Goal: Task Accomplishment & Management: Use online tool/utility

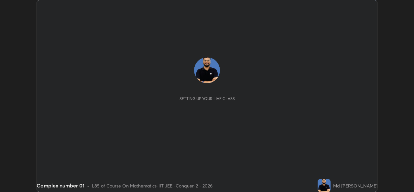
scroll to position [192, 413]
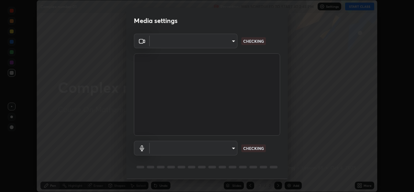
click at [224, 45] on body "Erase all Complex number 01 Recording WAS SCHEDULED TO START AT 2:45 PM Setting…" at bounding box center [207, 96] width 414 height 192
click at [223, 44] on div at bounding box center [207, 96] width 414 height 192
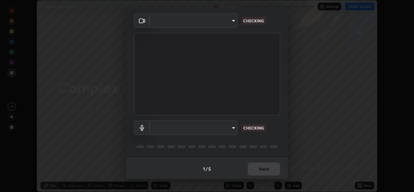
type input "1f41c6c9791060f8641ac520f6899d8620682ebda803063f8a141d25c78f08ec"
type input "f295510aab7fc519ba2ff16faa6f07a5746b517eedcb4ab4bf157618f1e6795d"
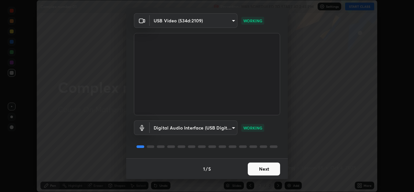
click at [266, 169] on button "Next" at bounding box center [264, 168] width 32 height 13
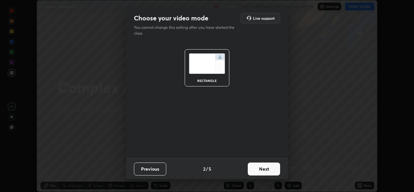
scroll to position [0, 0]
click at [269, 172] on button "Next" at bounding box center [264, 168] width 32 height 13
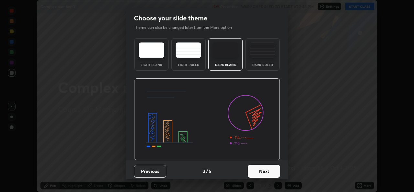
click at [272, 172] on button "Next" at bounding box center [264, 171] width 32 height 13
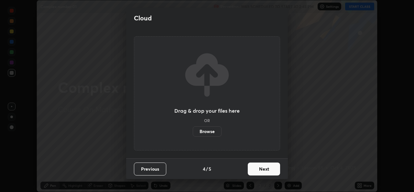
click at [278, 171] on button "Next" at bounding box center [264, 168] width 32 height 13
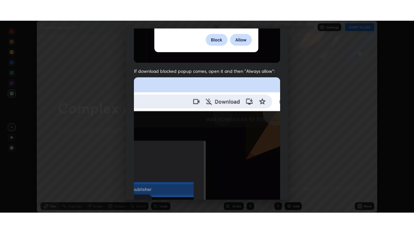
scroll to position [152, 0]
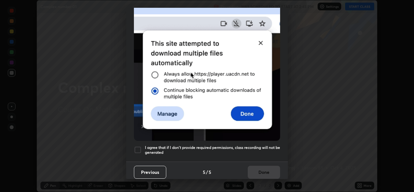
click at [140, 146] on div at bounding box center [138, 150] width 8 height 8
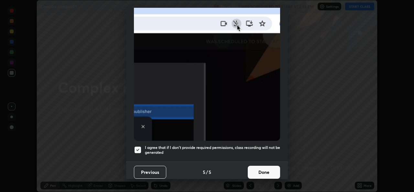
click at [260, 166] on button "Done" at bounding box center [264, 172] width 32 height 13
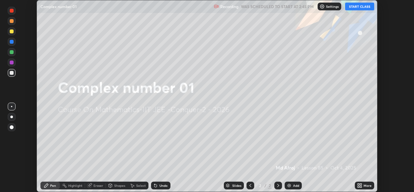
click at [361, 185] on icon at bounding box center [359, 185] width 5 height 5
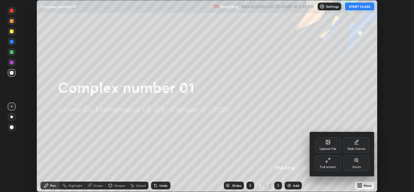
click at [331, 166] on div "Full screen" at bounding box center [328, 166] width 16 height 3
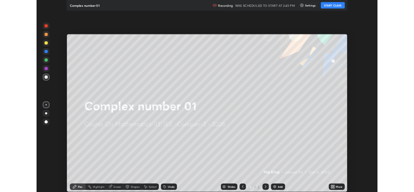
scroll to position [233, 414]
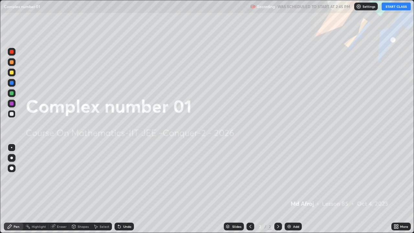
click at [393, 7] on button "START CLASS" at bounding box center [395, 7] width 29 height 8
click at [293, 191] on div "Add" at bounding box center [296, 226] width 6 height 3
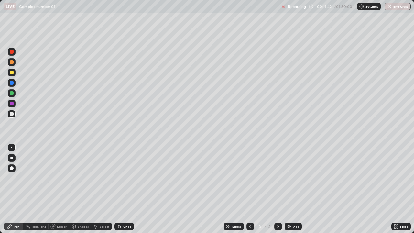
click at [11, 52] on div at bounding box center [12, 52] width 4 height 4
click at [13, 114] on div at bounding box center [12, 114] width 4 height 4
click at [123, 191] on div "Undo" at bounding box center [123, 226] width 19 height 8
click at [289, 191] on img at bounding box center [288, 226] width 5 height 5
click at [11, 95] on div at bounding box center [12, 93] width 4 height 4
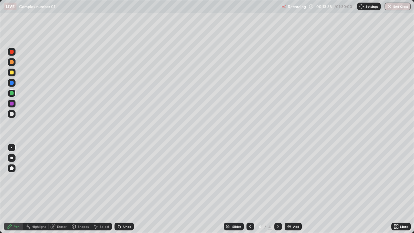
click at [248, 191] on icon at bounding box center [250, 226] width 5 height 5
click at [277, 191] on icon at bounding box center [277, 226] width 5 height 5
click at [125, 191] on div "Undo" at bounding box center [127, 226] width 8 height 3
click at [56, 191] on div "Eraser" at bounding box center [58, 226] width 21 height 8
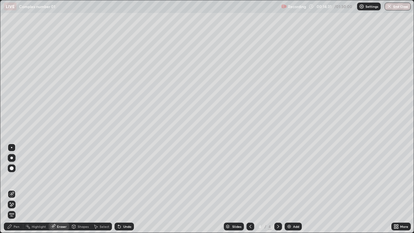
click at [13, 191] on div "Pen" at bounding box center [13, 226] width 19 height 8
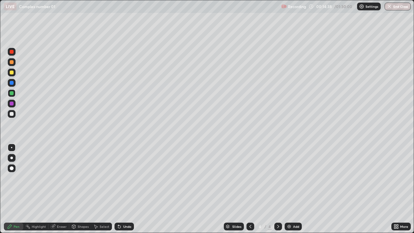
click at [247, 191] on div at bounding box center [250, 226] width 8 height 8
click at [277, 191] on icon at bounding box center [277, 226] width 5 height 5
click at [122, 191] on div "Undo" at bounding box center [123, 226] width 19 height 8
click at [293, 191] on div "Add" at bounding box center [296, 226] width 6 height 3
click at [250, 191] on icon at bounding box center [250, 226] width 5 height 5
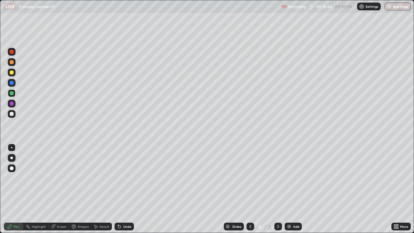
click at [249, 191] on icon at bounding box center [250, 226] width 5 height 5
click at [277, 191] on icon at bounding box center [277, 226] width 5 height 5
click at [12, 72] on div at bounding box center [12, 72] width 4 height 4
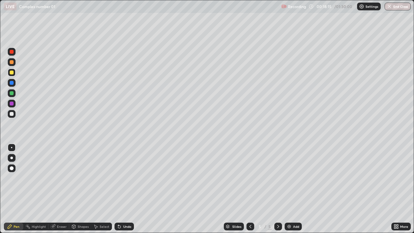
click at [123, 191] on div "Undo" at bounding box center [127, 226] width 8 height 3
click at [121, 191] on div "Undo" at bounding box center [123, 226] width 19 height 8
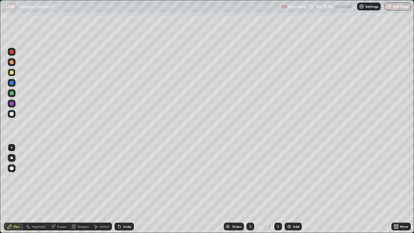
click at [121, 191] on div "Undo" at bounding box center [123, 226] width 19 height 8
click at [118, 191] on icon at bounding box center [119, 226] width 3 height 3
click at [120, 191] on icon at bounding box center [119, 226] width 5 height 5
click at [246, 191] on div at bounding box center [250, 226] width 8 height 8
click at [247, 191] on div at bounding box center [250, 226] width 8 height 8
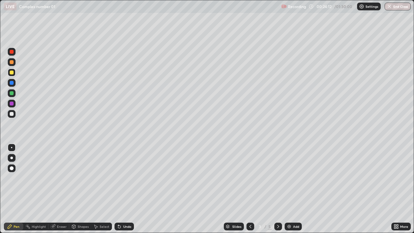
click at [277, 191] on div at bounding box center [278, 226] width 8 height 8
click at [250, 191] on icon at bounding box center [250, 226] width 5 height 5
click at [11, 92] on div at bounding box center [12, 93] width 4 height 4
click at [52, 191] on icon at bounding box center [53, 226] width 4 height 4
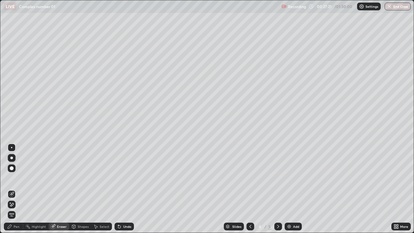
click at [13, 191] on div "Pen" at bounding box center [13, 226] width 19 height 8
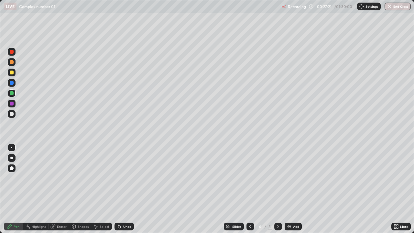
click at [14, 191] on div "Pen" at bounding box center [17, 226] width 6 height 3
click at [276, 191] on icon at bounding box center [277, 226] width 5 height 5
click at [249, 191] on div at bounding box center [250, 226] width 8 height 8
click at [277, 191] on icon at bounding box center [277, 226] width 5 height 5
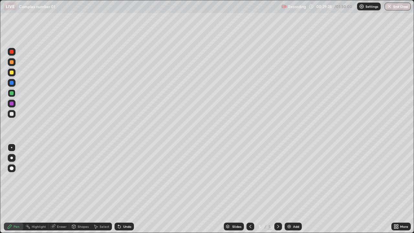
click at [294, 191] on div "Add" at bounding box center [296, 226] width 6 height 3
click at [12, 51] on div at bounding box center [12, 52] width 4 height 4
click at [9, 113] on div at bounding box center [12, 114] width 8 height 8
click at [11, 72] on div at bounding box center [12, 72] width 4 height 4
click at [120, 191] on icon at bounding box center [119, 226] width 5 height 5
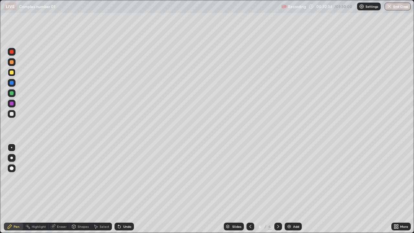
click at [291, 191] on div "Add" at bounding box center [292, 226] width 17 height 8
click at [250, 191] on icon at bounding box center [250, 226] width 5 height 5
click at [277, 191] on icon at bounding box center [277, 226] width 5 height 5
click at [248, 191] on div at bounding box center [250, 226] width 8 height 8
click at [277, 191] on icon at bounding box center [277, 226] width 5 height 5
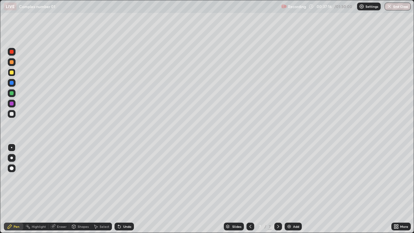
click at [11, 93] on div at bounding box center [12, 93] width 4 height 4
click at [11, 71] on div at bounding box center [12, 72] width 4 height 4
click at [12, 82] on div at bounding box center [12, 83] width 4 height 4
click at [11, 91] on div at bounding box center [12, 93] width 4 height 4
click at [290, 191] on img at bounding box center [288, 226] width 5 height 5
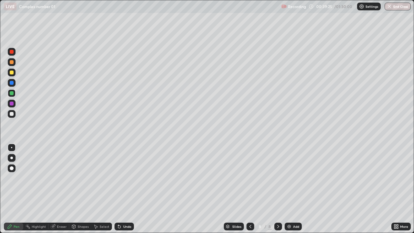
click at [249, 191] on icon at bounding box center [250, 226] width 5 height 5
click at [277, 191] on icon at bounding box center [278, 226] width 2 height 3
click at [13, 72] on div at bounding box center [12, 72] width 4 height 4
click at [249, 191] on icon at bounding box center [250, 226] width 5 height 5
click at [274, 191] on div at bounding box center [278, 226] width 8 height 8
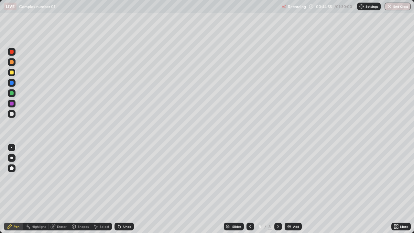
click at [293, 191] on div "Add" at bounding box center [296, 226] width 6 height 3
click at [120, 191] on icon at bounding box center [119, 226] width 5 height 5
click at [123, 191] on div "Undo" at bounding box center [127, 226] width 8 height 3
click at [121, 191] on div "Undo" at bounding box center [123, 226] width 19 height 8
click at [123, 191] on div "Undo" at bounding box center [123, 226] width 19 height 8
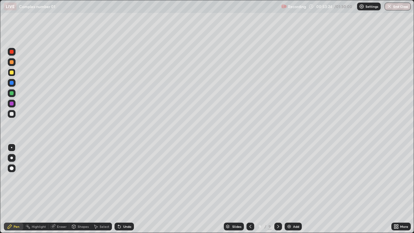
click at [123, 191] on div "Undo" at bounding box center [127, 226] width 8 height 3
click at [291, 191] on img at bounding box center [288, 226] width 5 height 5
click at [124, 191] on div "Undo" at bounding box center [127, 226] width 8 height 3
click at [122, 191] on div "Undo" at bounding box center [123, 226] width 19 height 8
click at [117, 191] on icon at bounding box center [119, 226] width 5 height 5
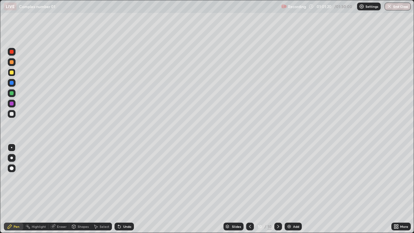
click at [122, 191] on div "Undo" at bounding box center [123, 226] width 19 height 8
click at [12, 102] on div at bounding box center [12, 104] width 4 height 4
click at [11, 73] on div at bounding box center [12, 72] width 4 height 4
click at [124, 191] on div "Undo" at bounding box center [127, 226] width 8 height 3
click at [291, 191] on div "Add" at bounding box center [292, 226] width 17 height 8
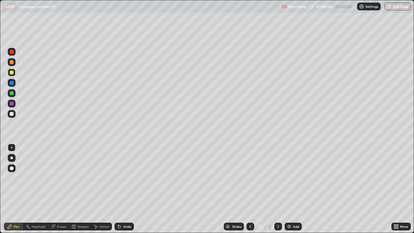
click at [12, 52] on div at bounding box center [12, 52] width 4 height 4
click at [15, 114] on div at bounding box center [12, 114] width 8 height 8
click at [123, 191] on div "Undo" at bounding box center [127, 226] width 8 height 3
click at [121, 191] on div "Undo" at bounding box center [123, 226] width 19 height 8
click at [120, 191] on icon at bounding box center [119, 226] width 5 height 5
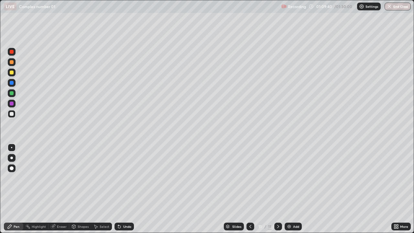
click at [120, 191] on icon at bounding box center [119, 226] width 5 height 5
click at [118, 191] on icon at bounding box center [119, 226] width 3 height 3
click at [119, 191] on icon at bounding box center [119, 226] width 5 height 5
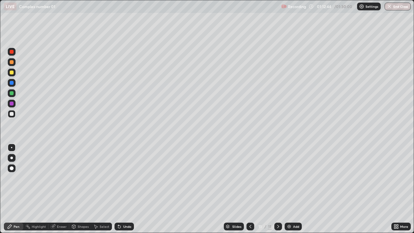
click at [12, 94] on div at bounding box center [12, 93] width 4 height 4
click at [290, 191] on div "Add" at bounding box center [292, 226] width 17 height 8
click at [121, 191] on div "Undo" at bounding box center [123, 226] width 19 height 8
click at [123, 191] on div "Undo" at bounding box center [123, 226] width 19 height 8
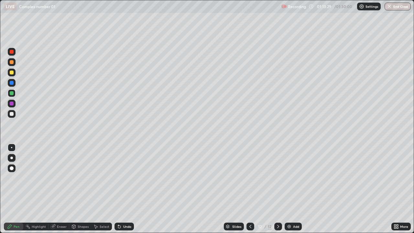
click at [121, 191] on div "Undo" at bounding box center [123, 226] width 19 height 8
click at [11, 72] on div at bounding box center [12, 72] width 4 height 4
click at [126, 191] on div "Undo" at bounding box center [127, 226] width 8 height 3
click at [124, 191] on div "Undo" at bounding box center [123, 226] width 19 height 8
click at [11, 94] on div at bounding box center [12, 93] width 4 height 4
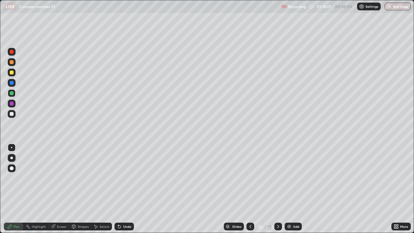
click at [250, 191] on icon at bounding box center [250, 226] width 5 height 5
click at [276, 191] on div at bounding box center [278, 226] width 8 height 8
click at [250, 191] on icon at bounding box center [250, 226] width 5 height 5
click at [276, 191] on icon at bounding box center [277, 226] width 5 height 5
click at [294, 191] on div "Add" at bounding box center [296, 226] width 6 height 3
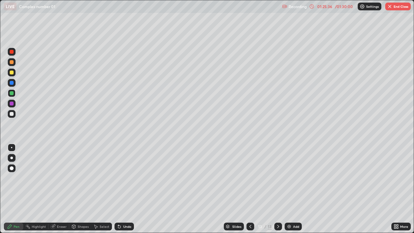
click at [123, 191] on div "Undo" at bounding box center [127, 226] width 8 height 3
click at [122, 191] on div "Undo" at bounding box center [123, 226] width 19 height 8
click at [293, 191] on div "Add" at bounding box center [296, 226] width 6 height 3
click at [12, 71] on div at bounding box center [12, 72] width 4 height 4
click at [320, 8] on div "01:28:37" at bounding box center [325, 7] width 18 height 4
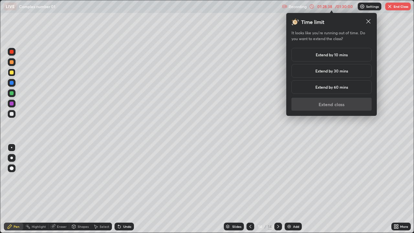
click at [317, 52] on h5 "Extend by 10 mins" at bounding box center [332, 55] width 32 height 6
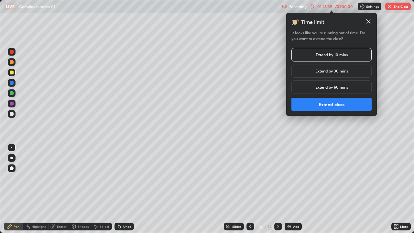
click at [311, 102] on button "Extend class" at bounding box center [331, 104] width 80 height 13
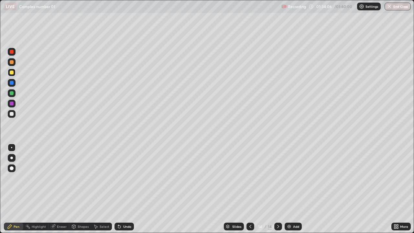
click at [292, 191] on div "Add" at bounding box center [292, 226] width 17 height 8
click at [249, 191] on icon at bounding box center [250, 226] width 5 height 5
click at [275, 191] on icon at bounding box center [277, 226] width 5 height 5
click at [249, 191] on icon at bounding box center [250, 226] width 5 height 5
click at [275, 191] on div at bounding box center [278, 226] width 8 height 8
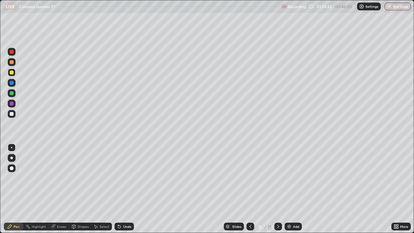
click at [249, 191] on div at bounding box center [250, 226] width 8 height 8
click at [276, 191] on icon at bounding box center [277, 226] width 5 height 5
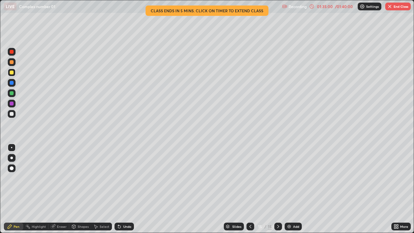
click at [124, 191] on div "Undo" at bounding box center [123, 226] width 19 height 8
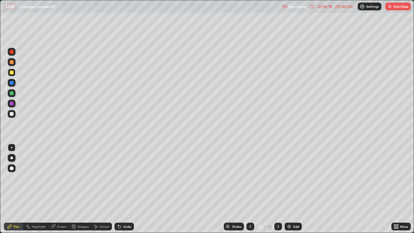
click at [121, 191] on div "Undo" at bounding box center [123, 226] width 19 height 8
click at [292, 191] on div "Add" at bounding box center [292, 226] width 17 height 8
click at [248, 191] on icon at bounding box center [250, 226] width 5 height 5
click at [274, 191] on div at bounding box center [278, 226] width 8 height 8
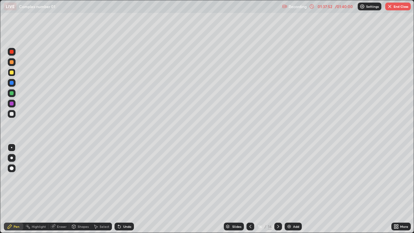
click at [250, 191] on icon at bounding box center [250, 226] width 5 height 5
click at [249, 191] on div at bounding box center [250, 226] width 8 height 8
click at [325, 7] on div "01:38:33" at bounding box center [325, 7] width 18 height 4
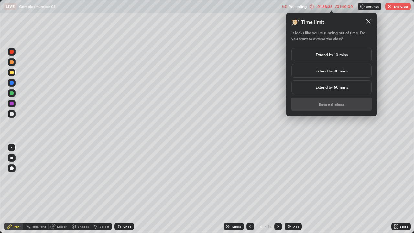
click at [337, 52] on h5 "Extend by 10 mins" at bounding box center [332, 55] width 32 height 6
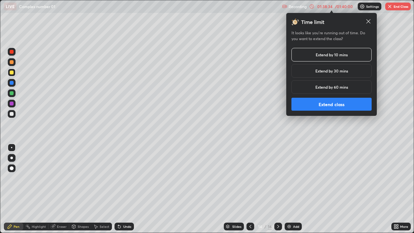
click at [340, 102] on button "Extend class" at bounding box center [331, 104] width 80 height 13
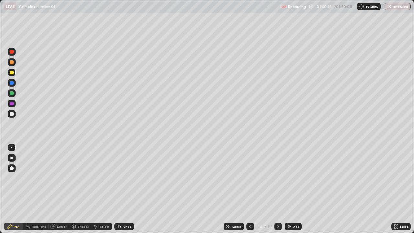
click at [276, 191] on icon at bounding box center [277, 226] width 5 height 5
click at [277, 191] on icon at bounding box center [278, 226] width 2 height 3
click at [398, 6] on button "End Class" at bounding box center [397, 7] width 26 height 8
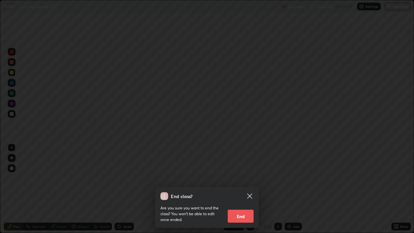
click at [244, 191] on button "End" at bounding box center [241, 215] width 26 height 13
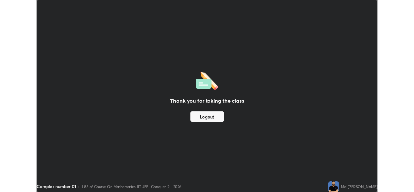
scroll to position [32136, 31914]
